Goal: Answer question/provide support: Ask a question

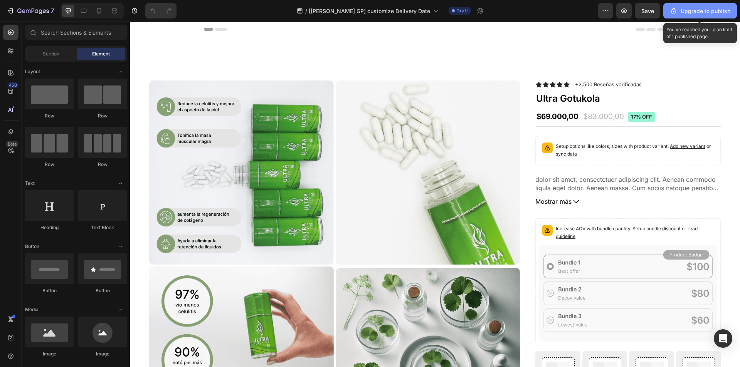
click at [676, 13] on icon "button" at bounding box center [673, 11] width 8 height 8
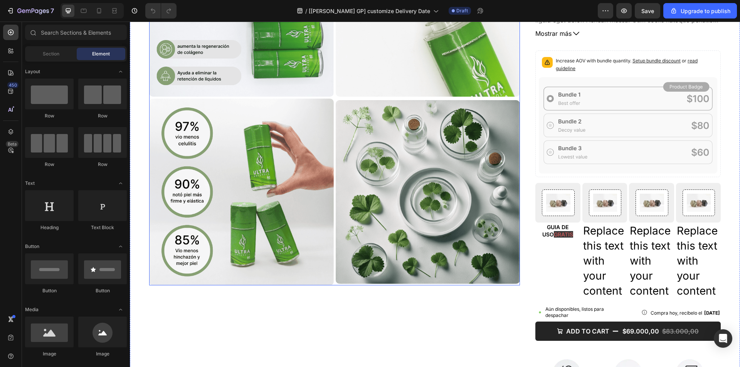
scroll to position [14, 0]
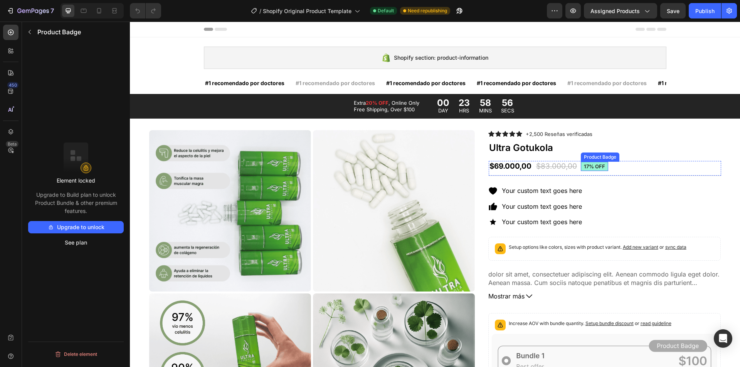
click at [591, 167] on pre "17% off" at bounding box center [594, 167] width 27 height 10
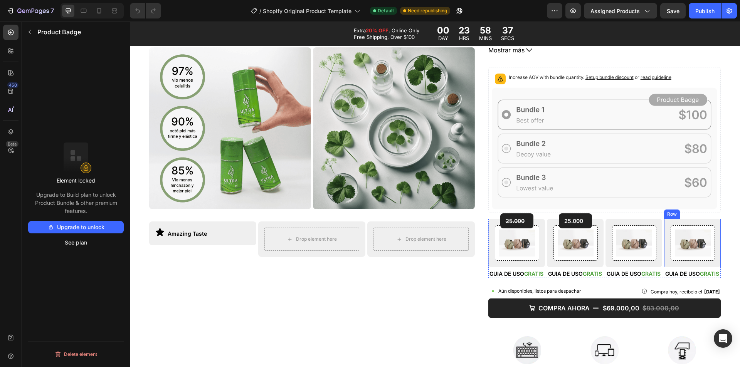
scroll to position [385, 0]
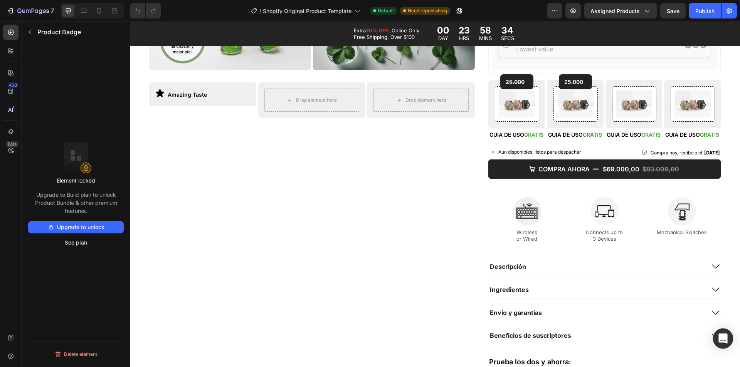
click at [725, 340] on icon "Open Intercom Messenger" at bounding box center [722, 339] width 9 height 10
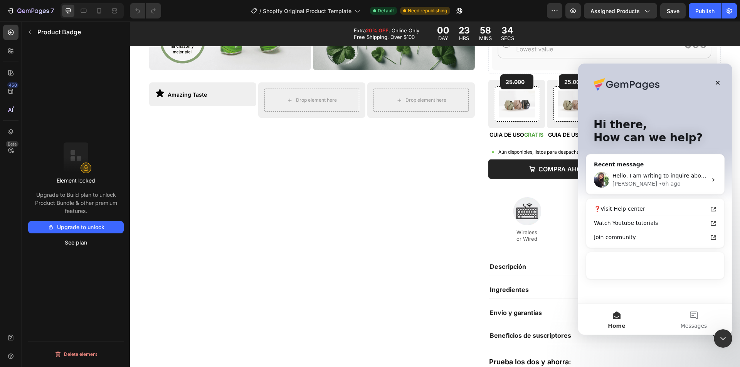
scroll to position [0, 0]
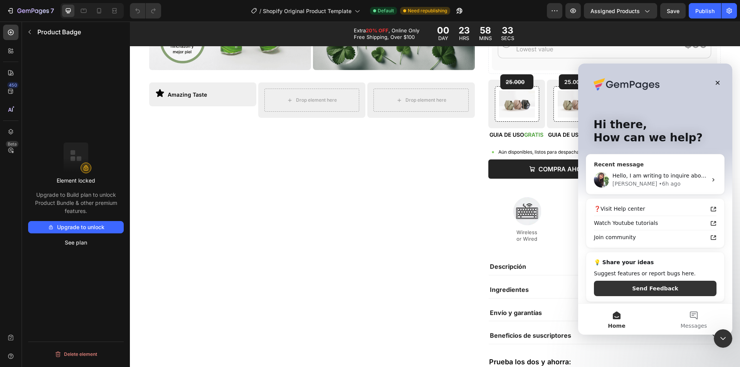
click at [654, 187] on div "[PERSON_NAME] • 6h ago" at bounding box center [659, 184] width 95 height 8
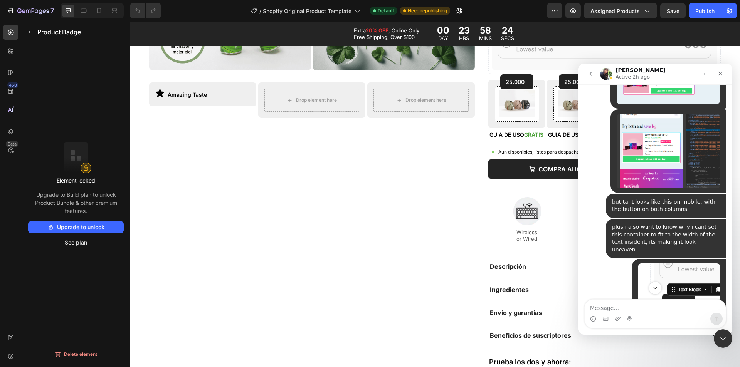
scroll to position [5451, 0]
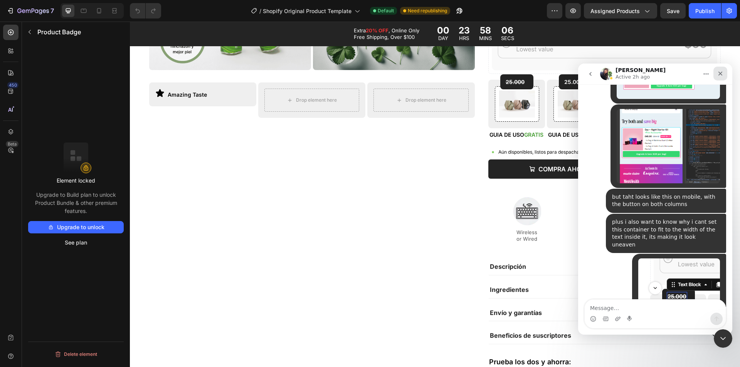
click at [720, 72] on icon "Close" at bounding box center [720, 73] width 6 height 6
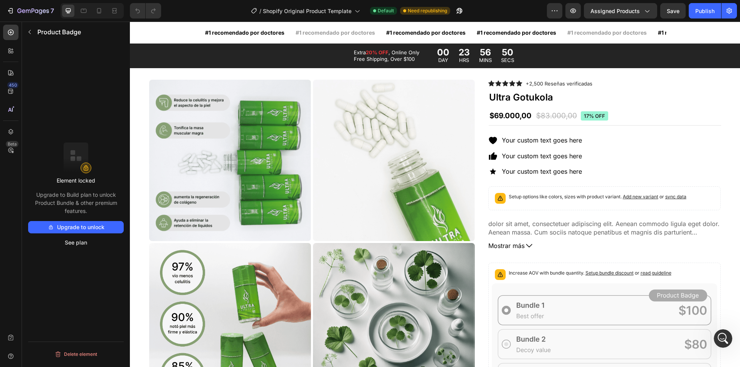
scroll to position [0, 0]
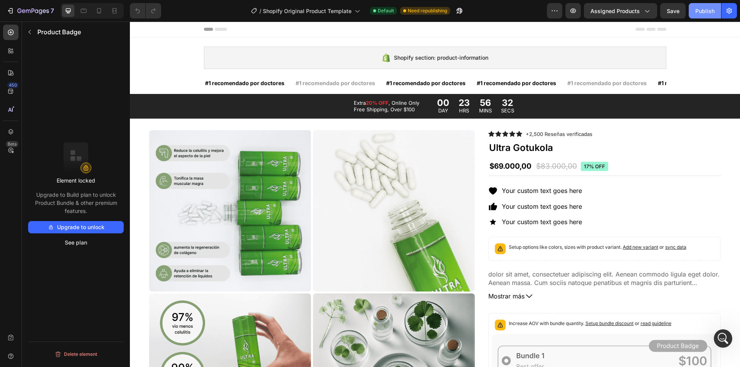
click at [694, 14] on button "Publish" at bounding box center [704, 10] width 32 height 15
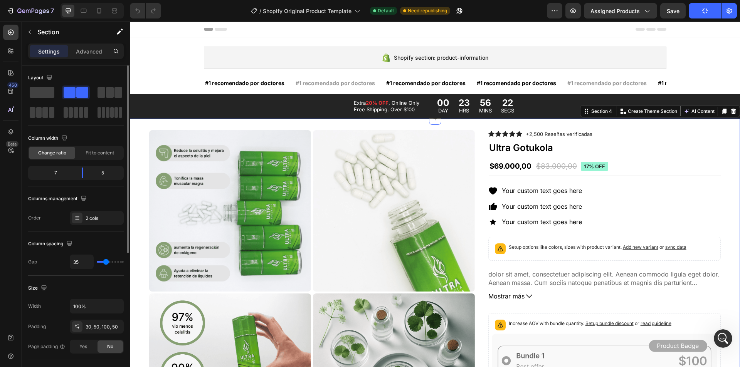
scroll to position [39, 0]
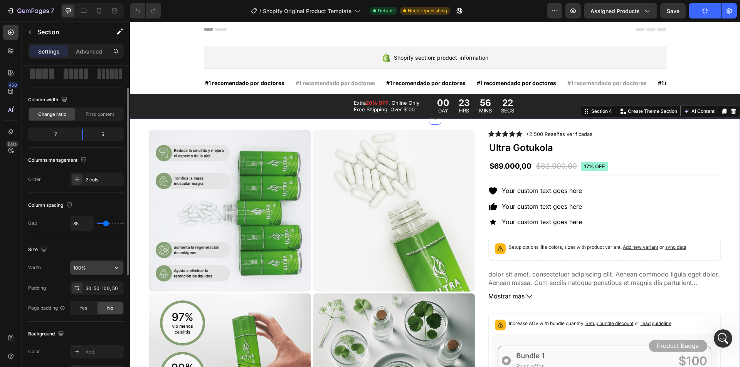
click at [89, 268] on input "100%" at bounding box center [96, 268] width 53 height 14
click at [106, 269] on input "100%" at bounding box center [96, 268] width 53 height 14
click at [122, 271] on button "button" at bounding box center [116, 268] width 14 height 14
click at [94, 301] on p "Default 1200px" at bounding box center [95, 302] width 44 height 7
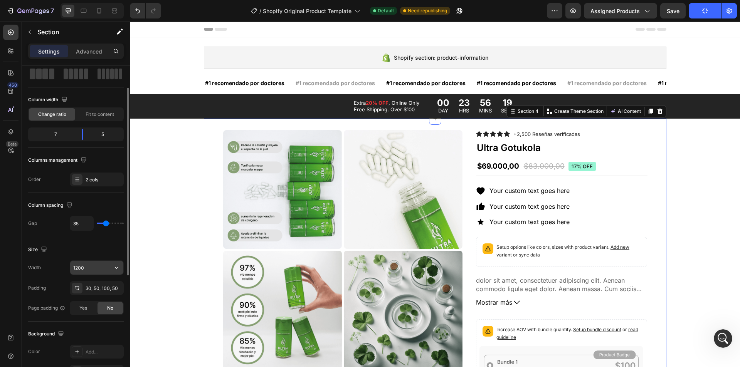
click at [88, 265] on input "1200" at bounding box center [96, 268] width 53 height 14
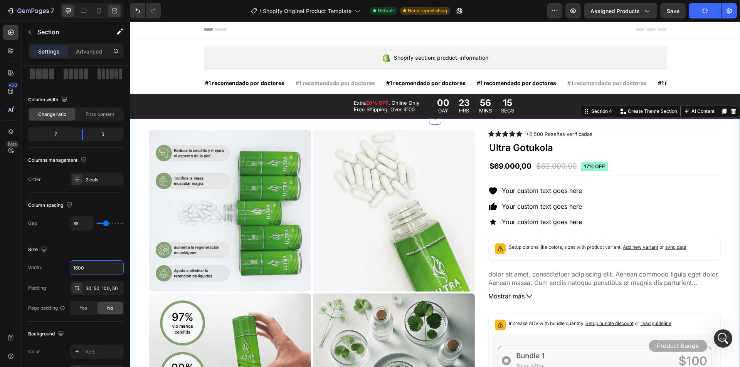
type input "1600"
click at [113, 14] on icon at bounding box center [115, 11] width 8 height 8
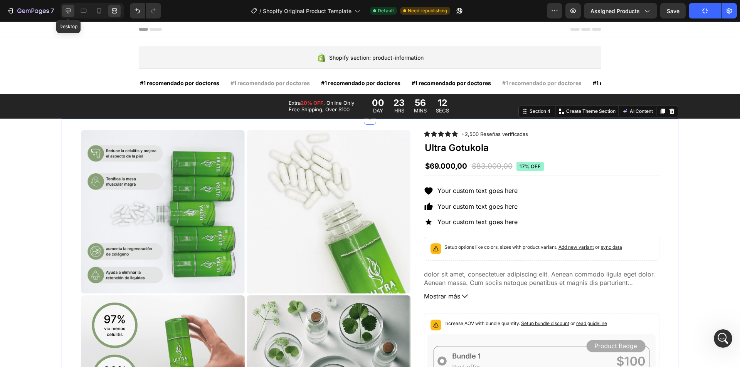
click at [74, 12] on div at bounding box center [68, 11] width 12 height 12
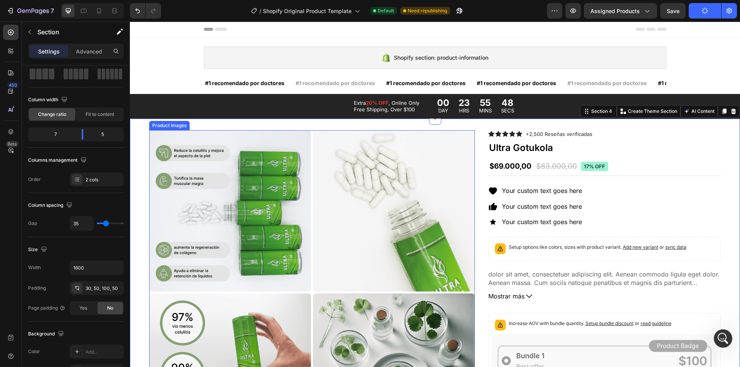
click at [237, 227] on div at bounding box center [230, 211] width 162 height 162
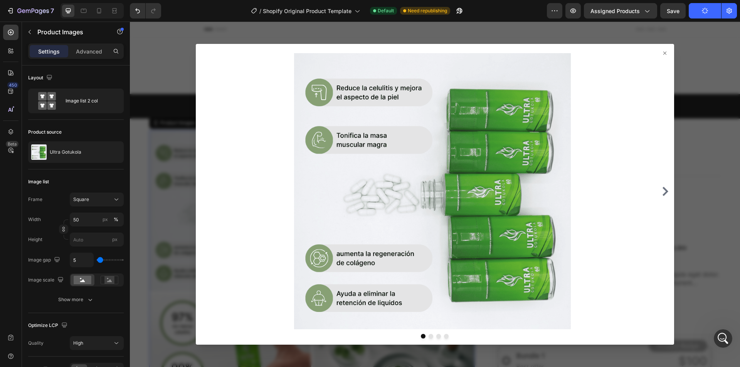
click at [655, 50] on div at bounding box center [435, 194] width 478 height 301
drag, startPoint x: 657, startPoint y: 51, endPoint x: 655, endPoint y: 47, distance: 4.8
click at [656, 49] on div at bounding box center [435, 194] width 478 height 301
click at [661, 54] on icon at bounding box center [664, 53] width 6 height 6
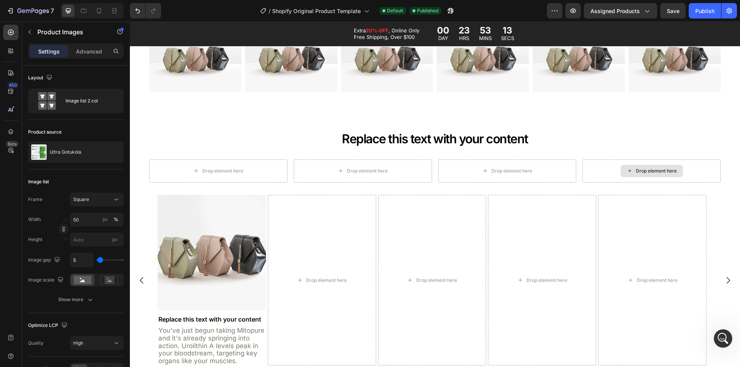
scroll to position [886, 0]
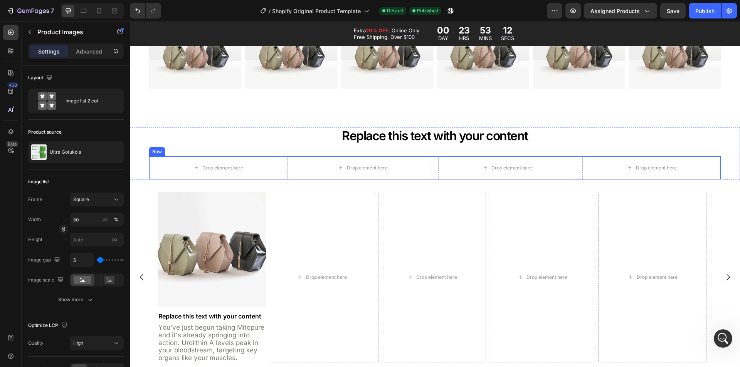
click at [574, 161] on div "Drop element here Drop element here Drop element here Drop element here Row" at bounding box center [434, 167] width 571 height 23
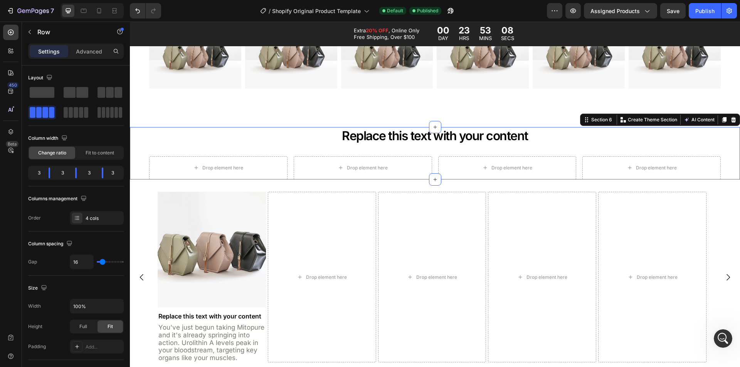
click at [135, 132] on div "Replace this text with your content Text Block Drop element here Drop element h…" at bounding box center [435, 153] width 610 height 52
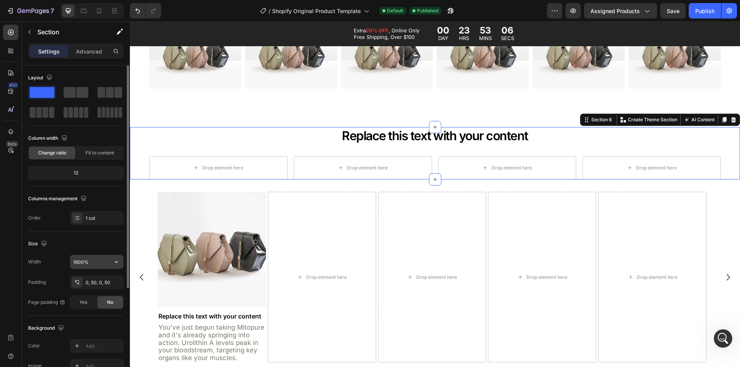
click at [101, 261] on input "1600%" at bounding box center [96, 262] width 53 height 14
click at [114, 265] on icon "button" at bounding box center [116, 262] width 8 height 8
click at [89, 294] on p "Default 1200px" at bounding box center [95, 296] width 44 height 7
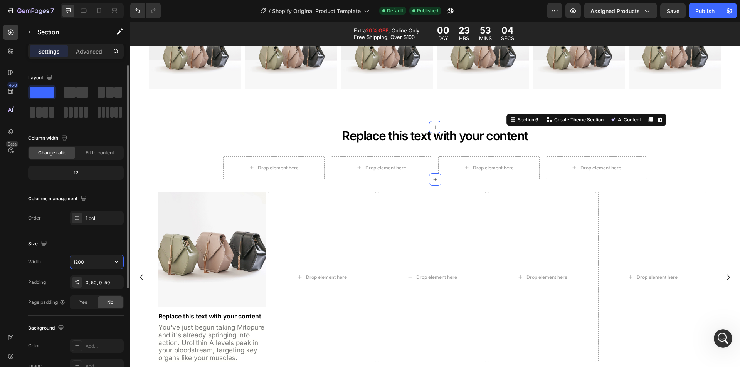
click at [88, 264] on input "1200" at bounding box center [96, 262] width 53 height 14
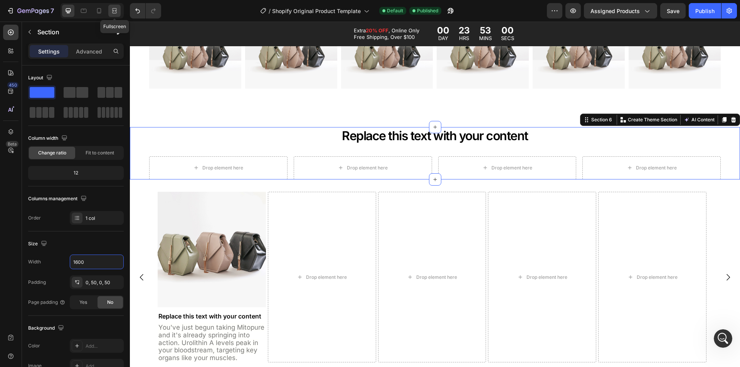
type input "1600"
click at [114, 7] on icon at bounding box center [115, 11] width 8 height 8
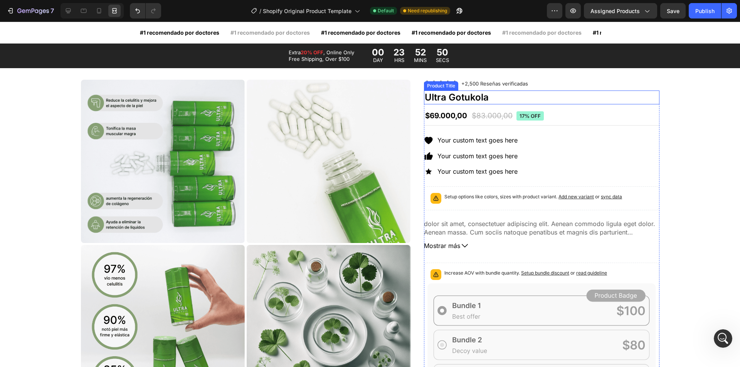
scroll to position [39, 0]
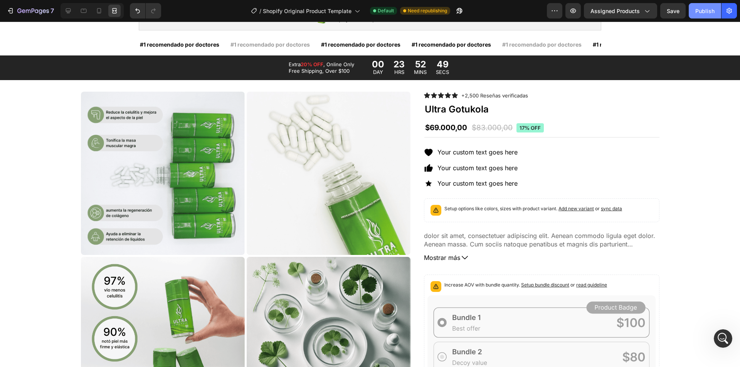
click at [706, 15] on button "Publish" at bounding box center [704, 10] width 32 height 15
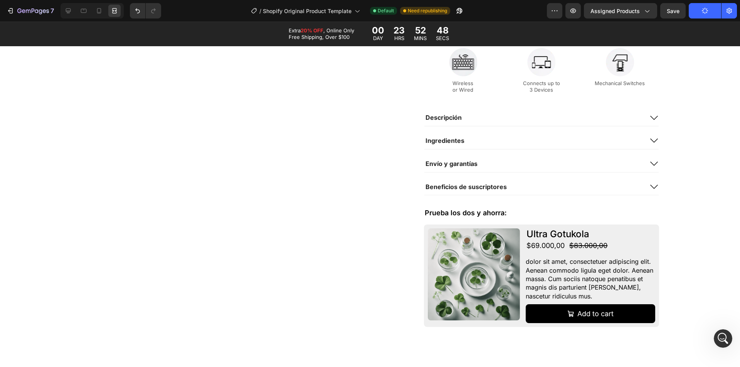
scroll to position [539, 0]
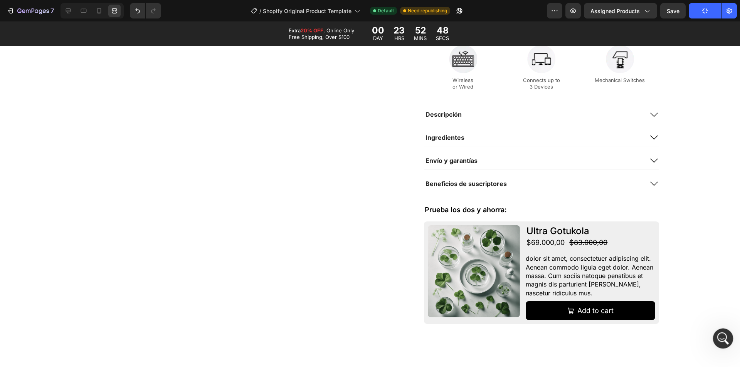
click at [724, 335] on icon "Open Intercom Messenger" at bounding box center [721, 337] width 13 height 13
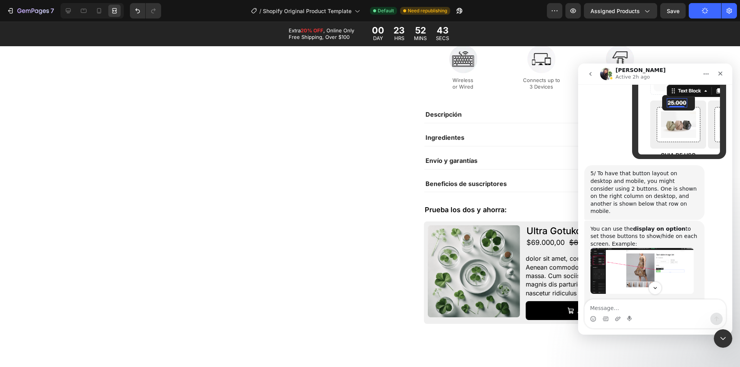
scroll to position [5682, 0]
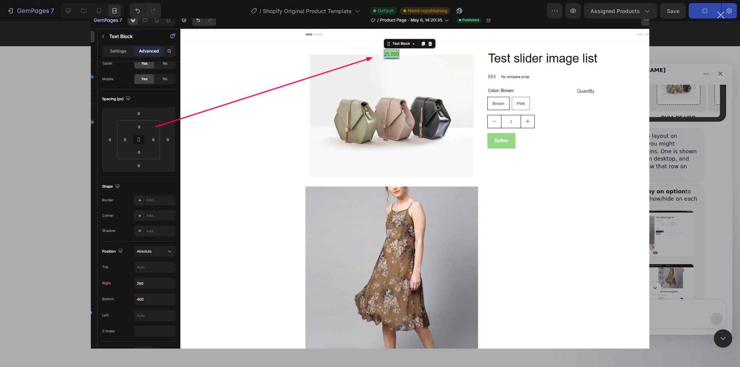
click at [686, 168] on div "Intercom messenger" at bounding box center [370, 183] width 740 height 367
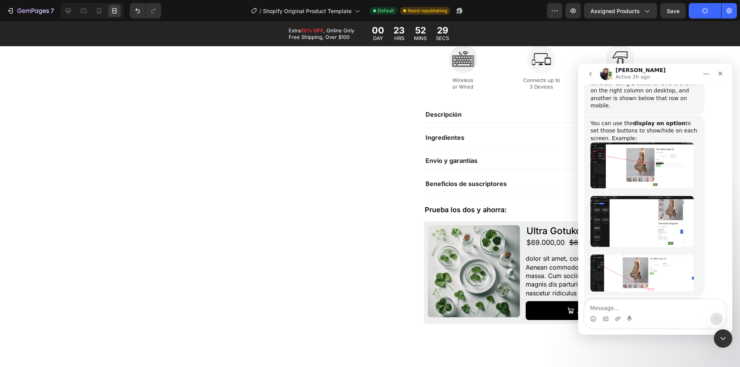
scroll to position [5759, 0]
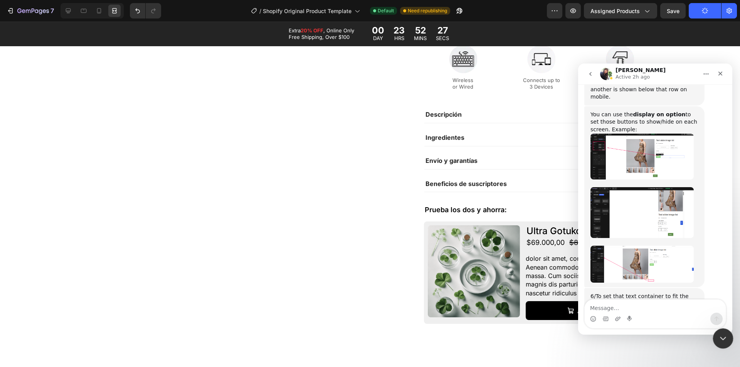
click at [721, 332] on div "Close Intercom Messenger" at bounding box center [721, 337] width 18 height 18
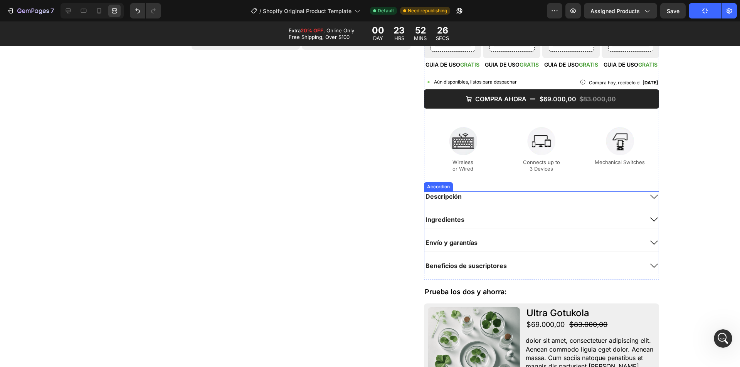
scroll to position [385, 0]
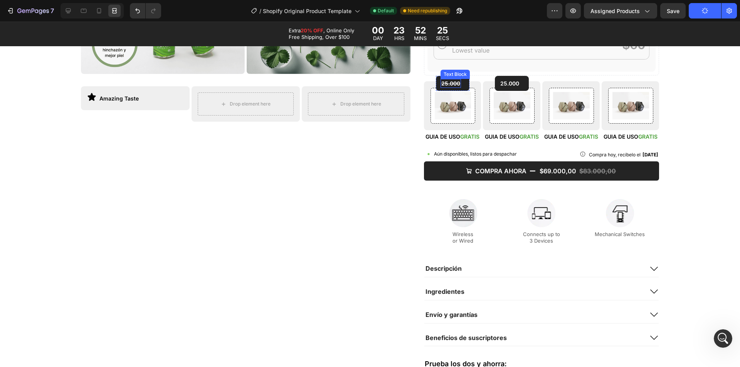
click at [448, 83] on s "25.000" at bounding box center [450, 83] width 19 height 7
click at [66, 11] on icon at bounding box center [68, 10] width 5 height 5
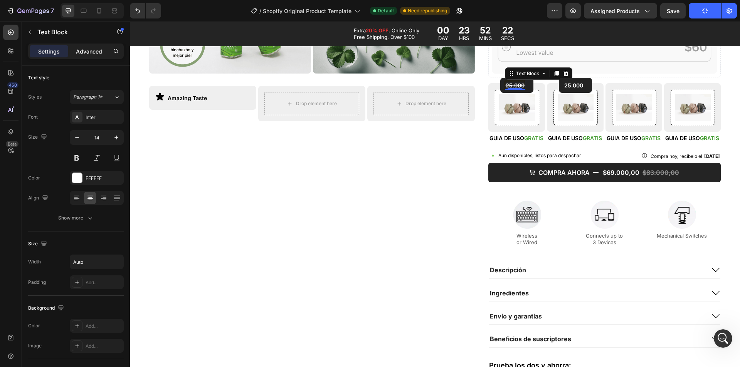
click at [94, 53] on p "Advanced" at bounding box center [89, 51] width 26 height 8
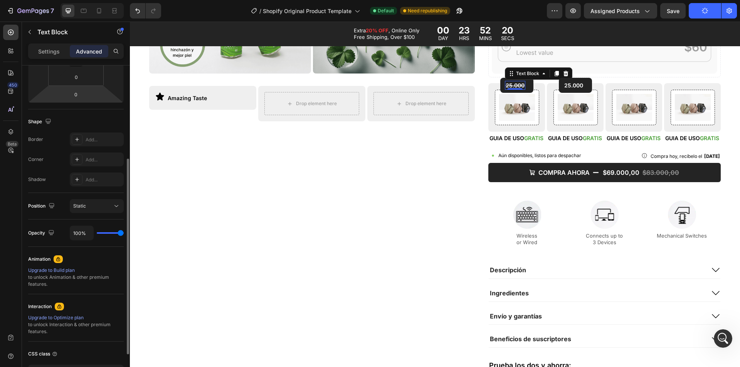
scroll to position [0, 0]
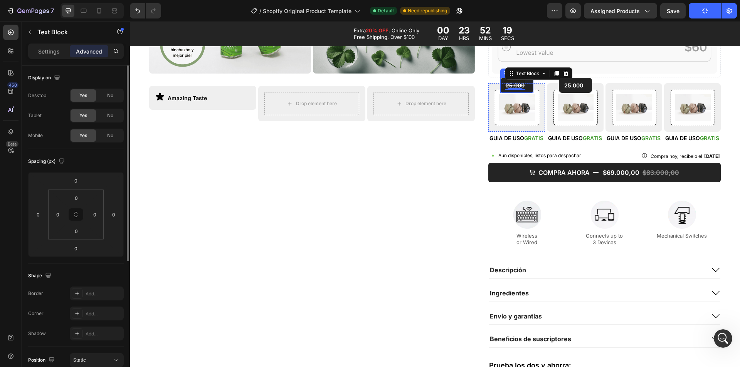
click at [500, 83] on div "25.000 Text Block 0 Row" at bounding box center [516, 85] width 33 height 15
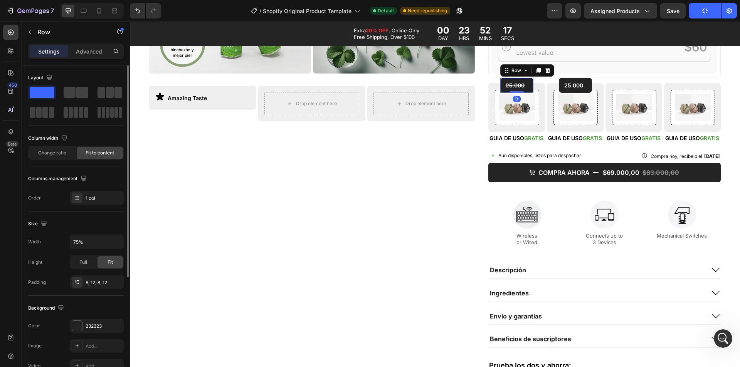
scroll to position [39, 0]
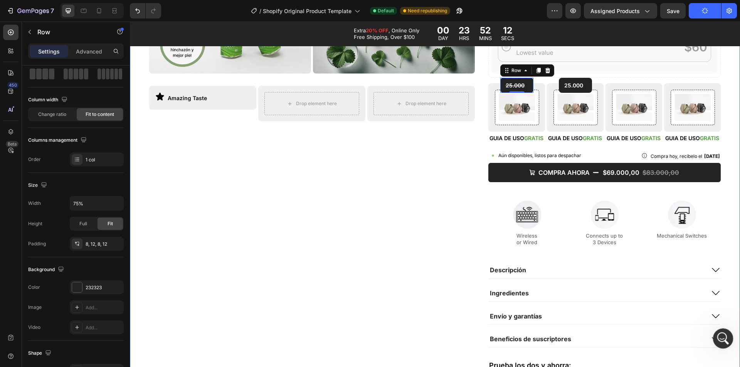
click at [723, 342] on icon "Open Intercom Messenger" at bounding box center [721, 337] width 13 height 13
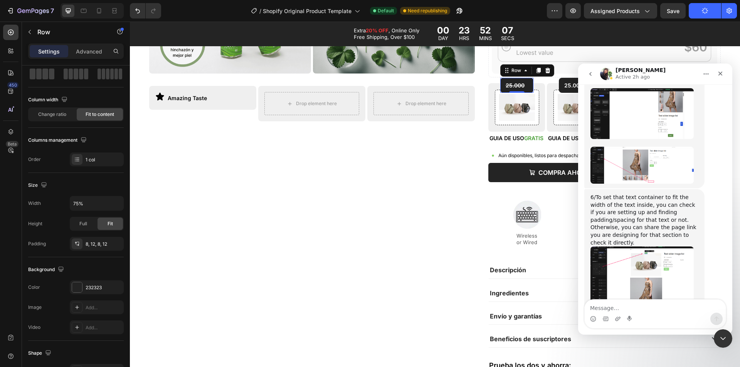
scroll to position [5871, 0]
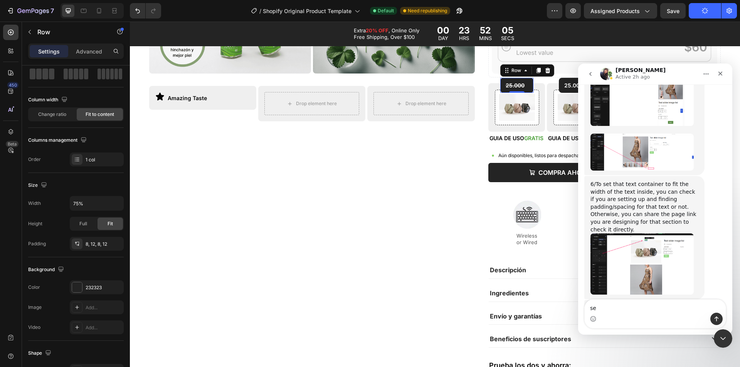
type textarea "s"
type textarea "hiiii"
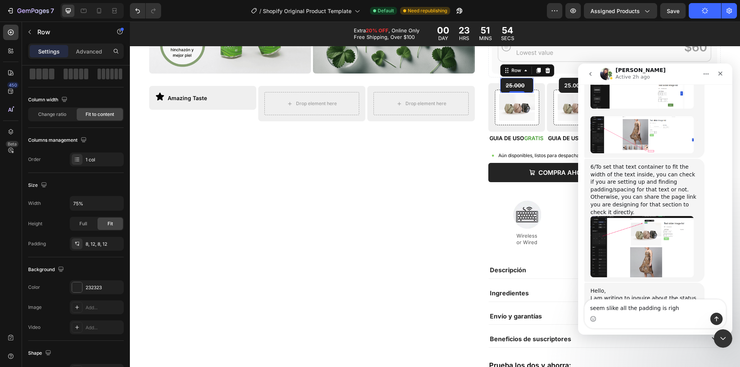
type textarea "seem slike all the padding is right"
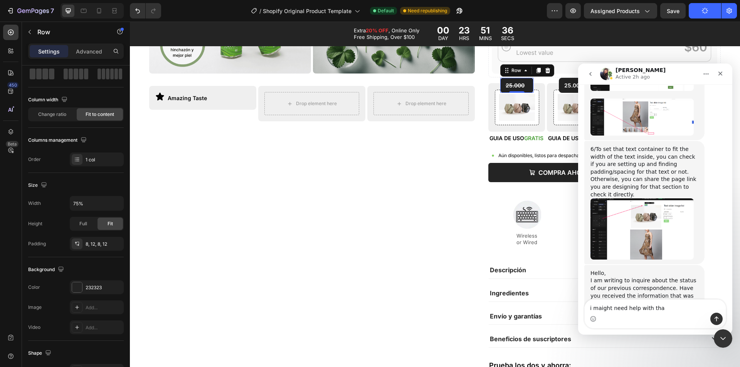
type textarea "i maight need help with that"
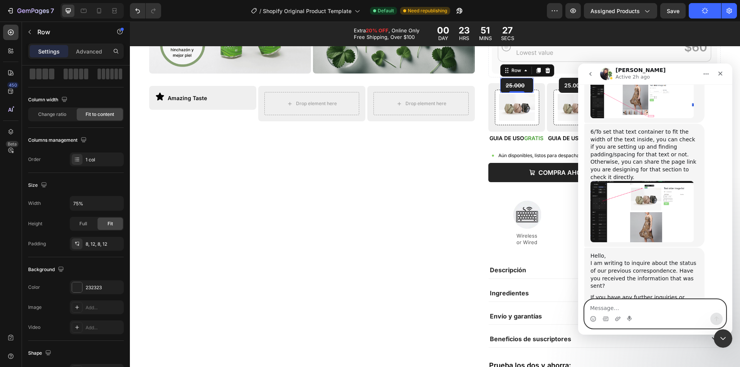
scroll to position [5949, 0]
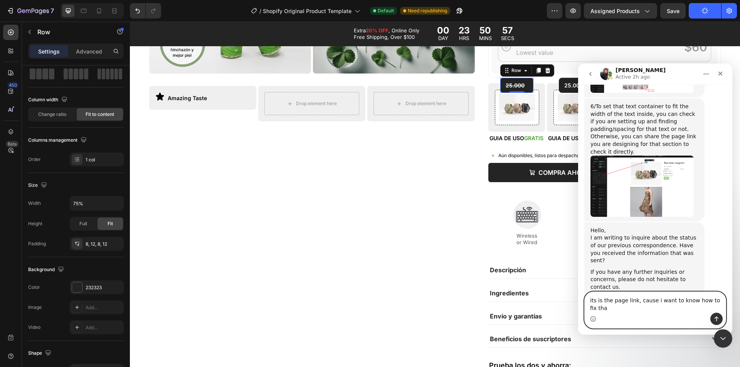
type textarea "its is the page link, cause i want to know how to fix that"
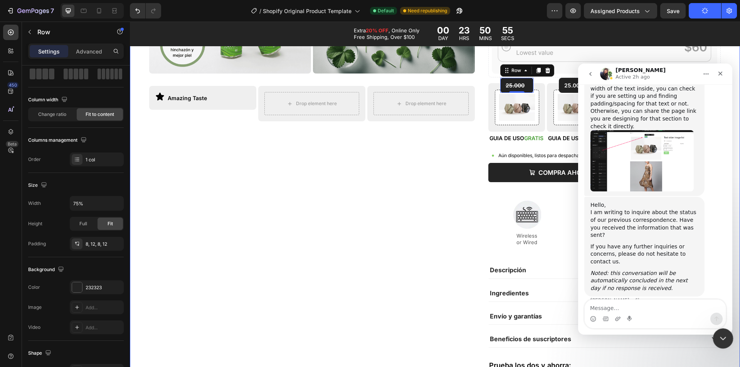
click at [715, 339] on div "Close Intercom Messenger" at bounding box center [721, 337] width 18 height 18
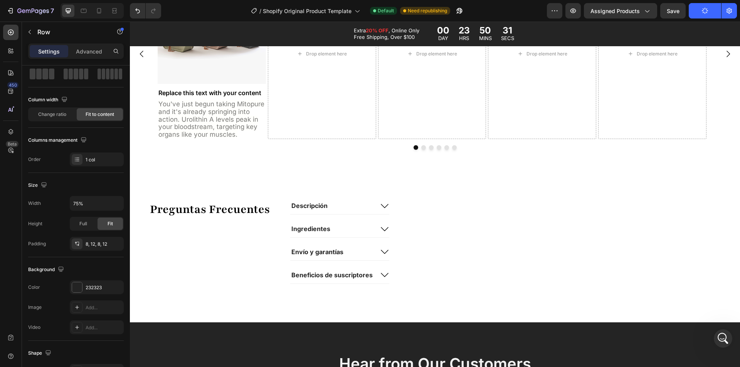
scroll to position [1107, 0]
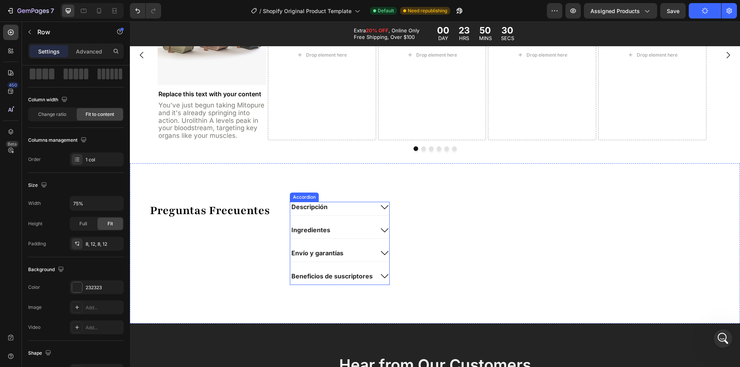
click at [358, 210] on div "Descripción" at bounding box center [332, 207] width 84 height 10
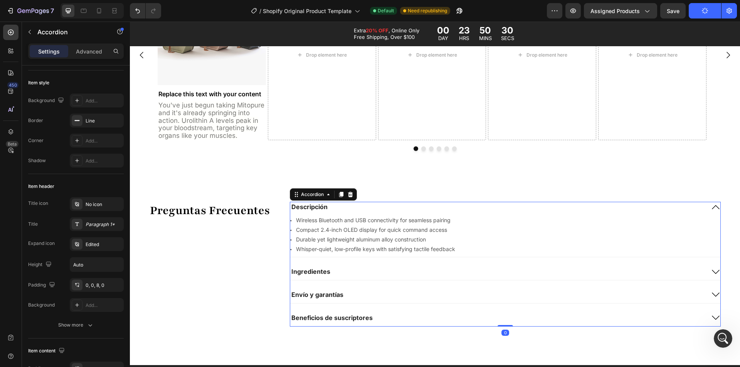
scroll to position [0, 0]
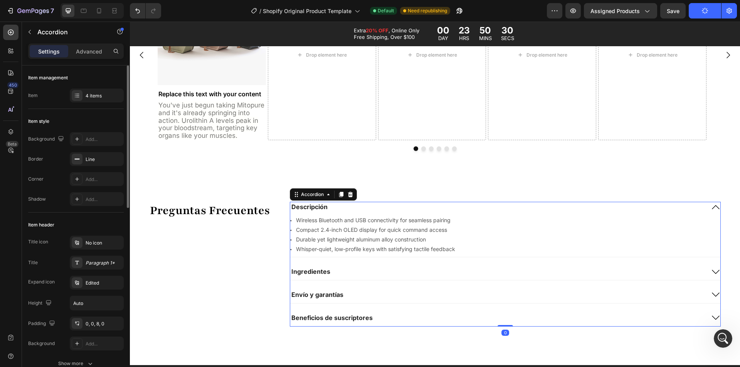
click at [370, 206] on div "Descripción" at bounding box center [497, 207] width 414 height 10
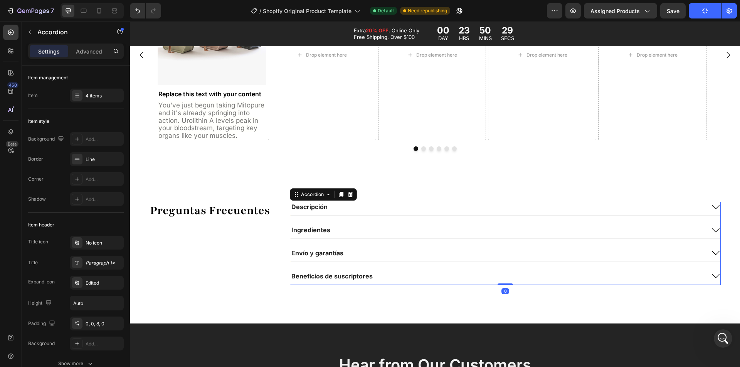
click at [370, 206] on div "Descripción" at bounding box center [497, 207] width 414 height 10
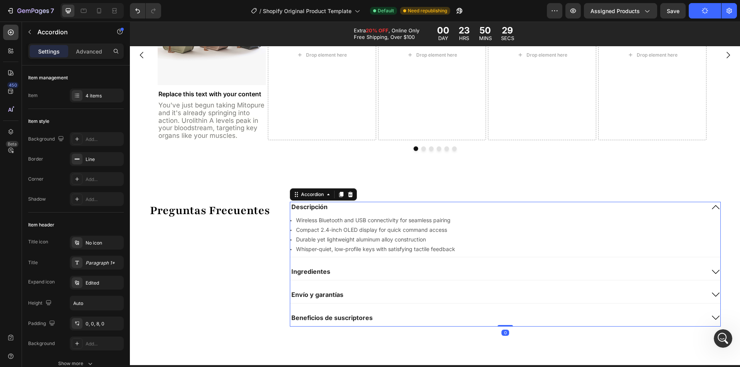
click at [370, 206] on div "Descripción" at bounding box center [497, 207] width 414 height 10
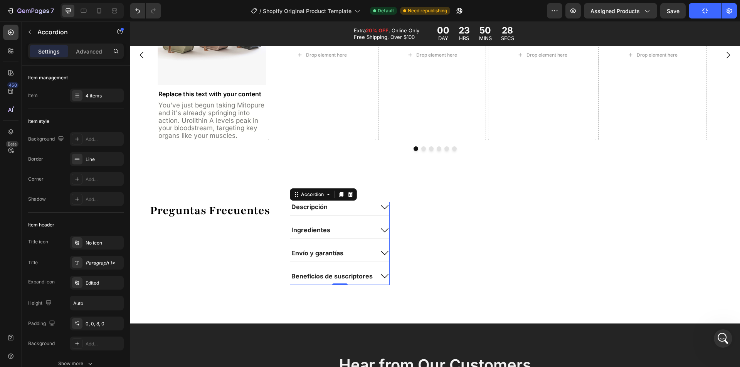
scroll to position [1146, 0]
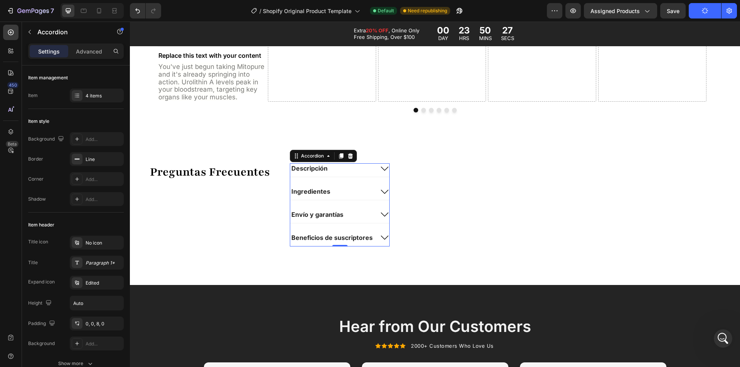
click at [381, 171] on icon at bounding box center [384, 168] width 9 height 9
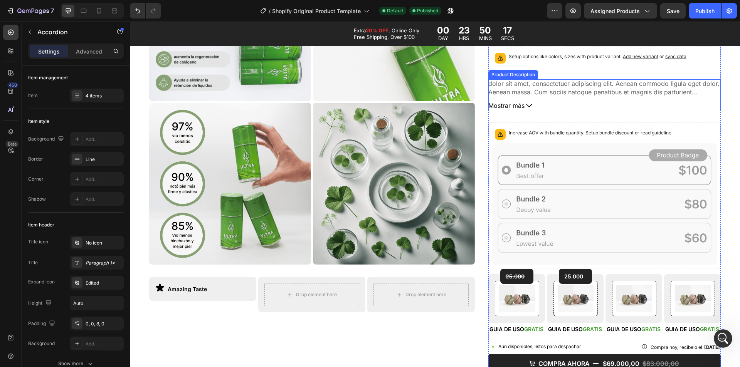
scroll to position [116, 0]
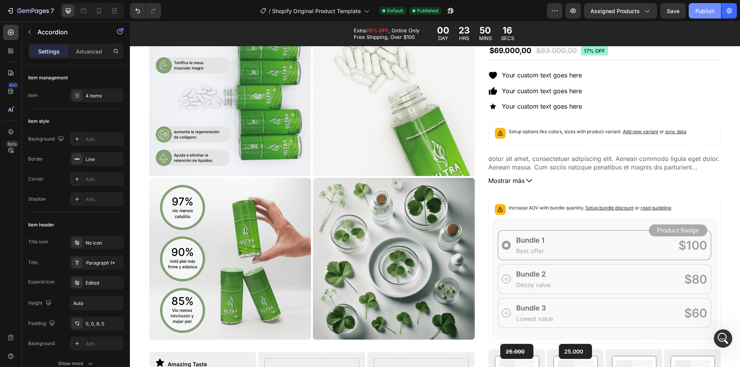
click at [702, 12] on div "Publish" at bounding box center [704, 11] width 19 height 8
click at [449, 7] on button "button" at bounding box center [450, 10] width 15 height 15
